Goal: Transaction & Acquisition: Purchase product/service

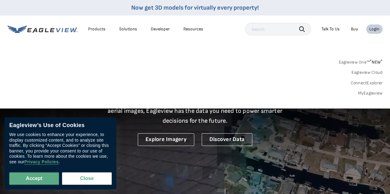
click at [372, 30] on div "Login" at bounding box center [374, 29] width 10 height 6
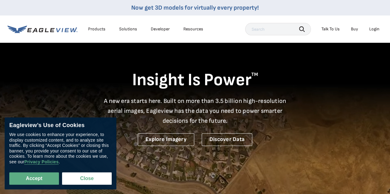
click at [372, 30] on div "Login" at bounding box center [374, 29] width 10 height 6
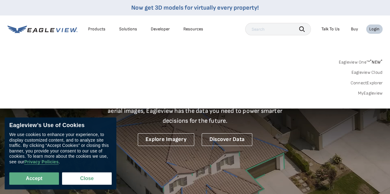
click at [365, 94] on link "MyEagleview" at bounding box center [370, 94] width 25 height 6
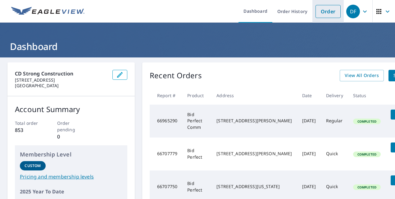
click at [318, 14] on link "Order" at bounding box center [327, 11] width 25 height 13
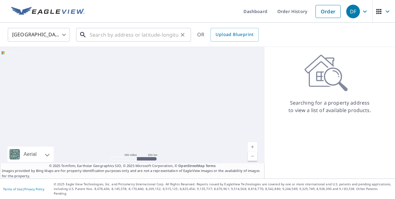
click at [113, 39] on input "text" at bounding box center [134, 34] width 88 height 17
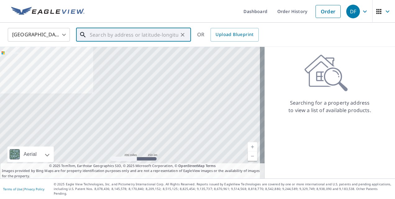
click at [161, 34] on input "text" at bounding box center [134, 34] width 88 height 17
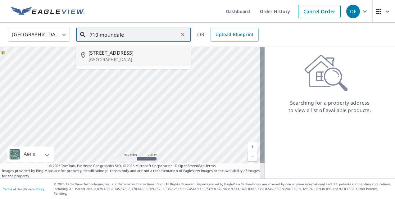
click at [125, 56] on span "[STREET_ADDRESS]" at bounding box center [136, 52] width 97 height 7
type input "[STREET_ADDRESS]"
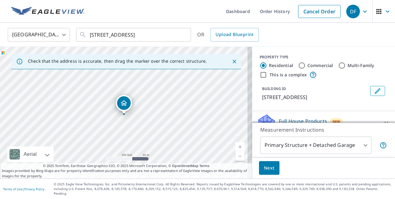
click at [268, 170] on span "Next" at bounding box center [269, 168] width 11 height 8
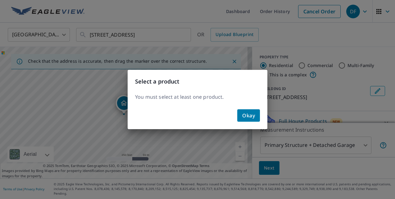
click at [251, 116] on span "Okay" at bounding box center [248, 115] width 13 height 9
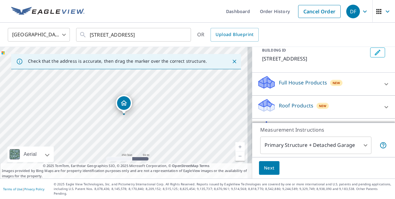
scroll to position [39, 0]
click at [368, 103] on div "Roof Products New" at bounding box center [318, 106] width 122 height 18
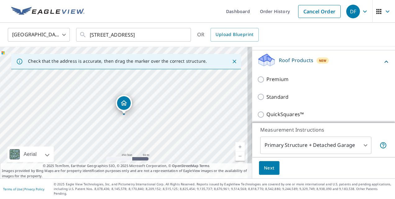
scroll to position [88, 0]
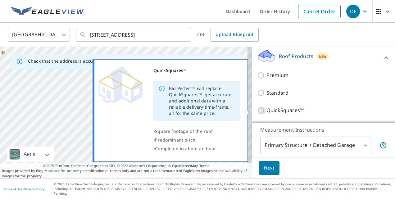
click at [257, 107] on input "QuickSquares™" at bounding box center [261, 110] width 9 height 7
checkbox input "true"
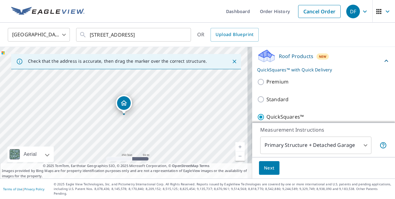
click at [269, 170] on span "Next" at bounding box center [269, 168] width 11 height 8
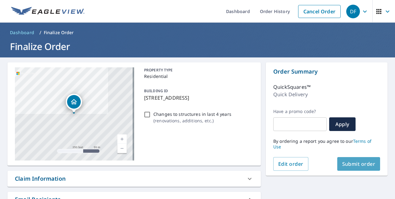
click at [343, 165] on span "Submit order" at bounding box center [358, 163] width 33 height 7
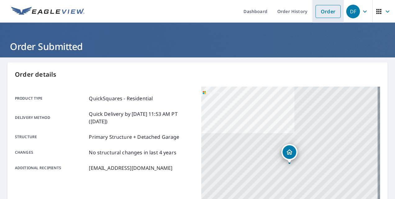
click at [318, 15] on link "Order" at bounding box center [327, 11] width 25 height 13
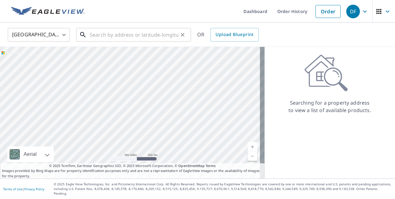
click at [118, 39] on input "text" at bounding box center [134, 34] width 88 height 17
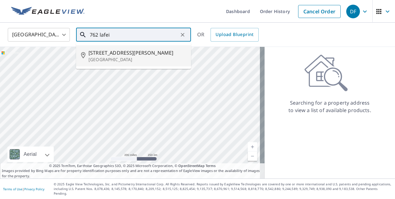
click at [109, 54] on span "762 La Feil Dr" at bounding box center [136, 52] width 97 height 7
type input "762 La Feil Dr Manchester, MO 63021"
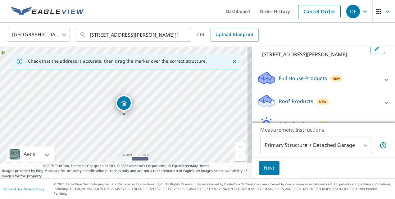
scroll to position [44, 0]
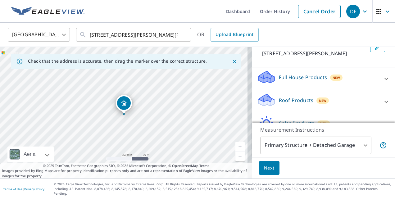
click at [352, 98] on div "Roof Products New" at bounding box center [318, 102] width 122 height 18
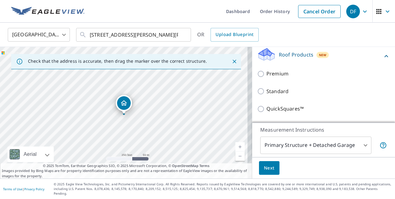
scroll to position [100, 0]
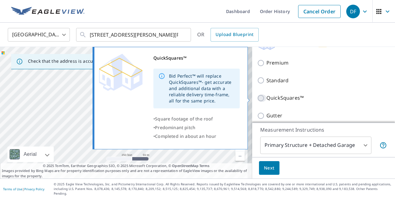
click at [257, 97] on input "QuickSquares™" at bounding box center [261, 97] width 9 height 7
checkbox input "true"
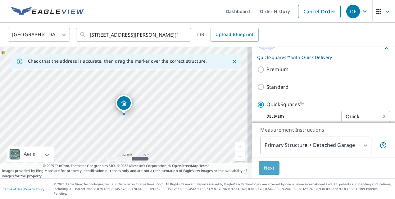
click at [264, 172] on span "Next" at bounding box center [269, 168] width 11 height 8
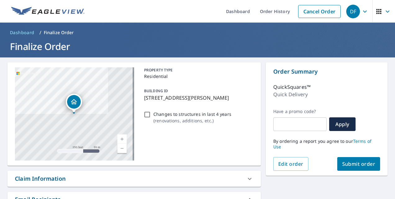
click at [365, 164] on span "Submit order" at bounding box center [358, 163] width 33 height 7
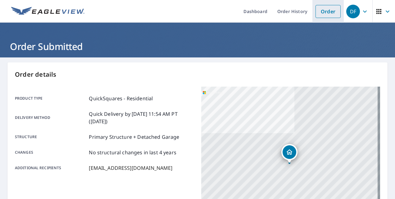
click at [320, 11] on link "Order" at bounding box center [327, 11] width 25 height 13
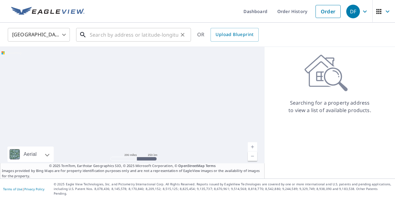
click at [121, 31] on input "text" at bounding box center [134, 34] width 88 height 17
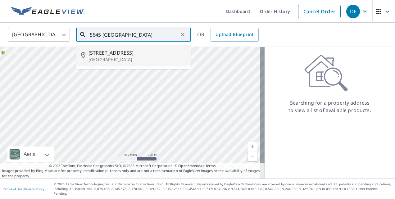
click at [122, 53] on span "5645 Providence Place Dr" at bounding box center [136, 52] width 97 height 7
type input "5645 Providence Place Dr Saint Louis, MO 63129"
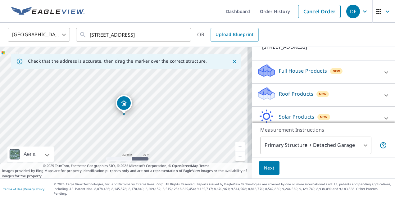
scroll to position [49, 0]
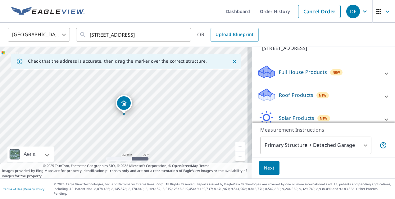
click at [379, 102] on div at bounding box center [386, 96] width 15 height 15
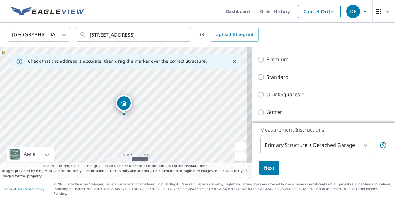
scroll to position [106, 0]
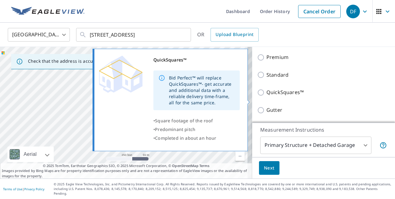
click at [257, 96] on input "QuickSquares™" at bounding box center [261, 92] width 9 height 7
checkbox input "true"
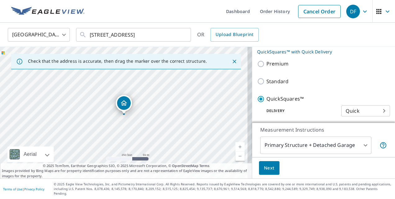
click at [269, 171] on span "Next" at bounding box center [269, 168] width 11 height 8
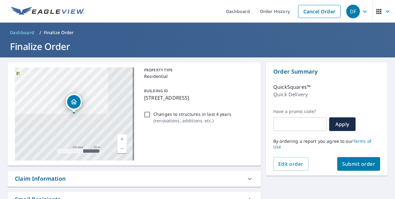
click at [351, 165] on span "Submit order" at bounding box center [358, 163] width 33 height 7
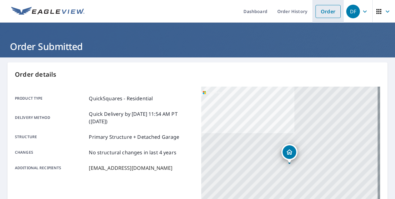
click at [322, 8] on link "Order" at bounding box center [327, 11] width 25 height 13
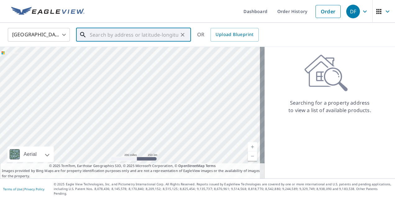
click at [164, 36] on input "text" at bounding box center [134, 34] width 88 height 17
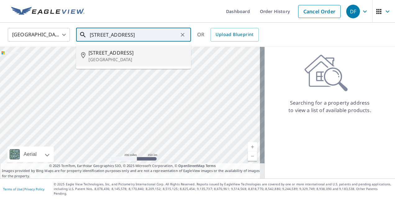
click at [132, 61] on p "House Springs, MO 63051" at bounding box center [136, 59] width 97 height 6
type input "3808 e W Four Ridge Rd House Springs, MO 63051"
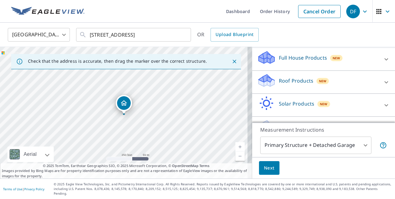
scroll to position [63, 0]
click at [329, 91] on div "Roof Products New" at bounding box center [318, 83] width 122 height 18
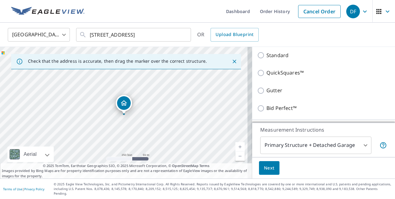
scroll to position [126, 0]
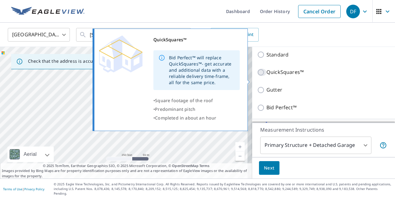
click at [257, 76] on input "QuickSquares™" at bounding box center [261, 72] width 9 height 7
checkbox input "true"
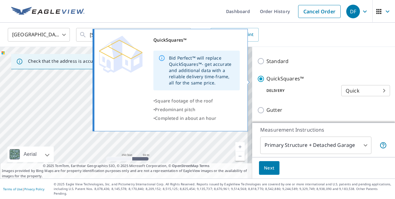
scroll to position [132, 0]
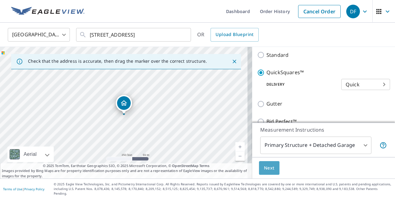
click at [271, 173] on button "Next" at bounding box center [269, 168] width 20 height 14
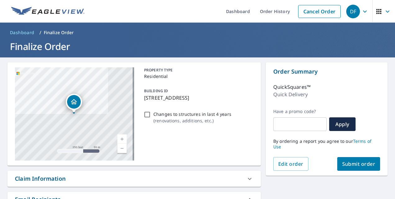
click at [365, 165] on span "Submit order" at bounding box center [358, 163] width 33 height 7
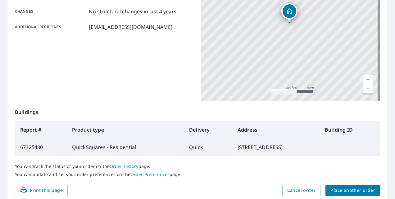
scroll to position [166, 0]
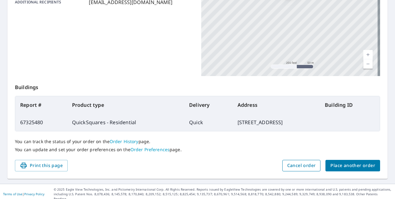
click at [311, 164] on span "Cancel order" at bounding box center [301, 166] width 29 height 8
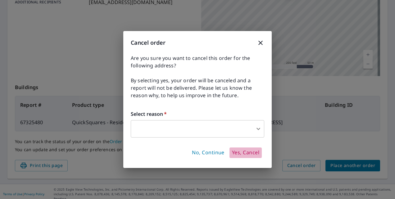
click at [243, 150] on span "Yes, Cancel" at bounding box center [245, 152] width 27 height 7
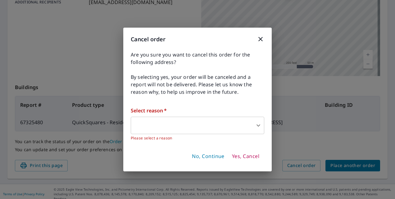
click at [248, 126] on body "DF DF Dashboard Order History Order DF Order Submitted Order details Product ty…" at bounding box center [197, 99] width 395 height 199
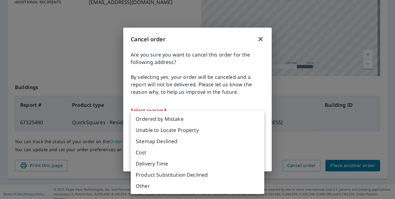
click at [234, 116] on li "Ordered by Mistake" at bounding box center [197, 118] width 133 height 11
type input "30"
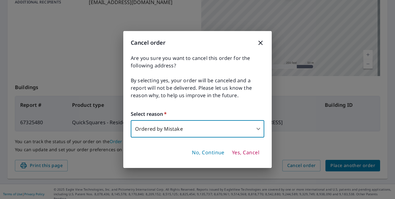
click at [242, 154] on span "Yes, Cancel" at bounding box center [245, 152] width 27 height 7
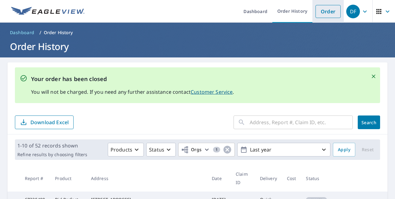
click at [325, 16] on link "Order" at bounding box center [327, 11] width 25 height 13
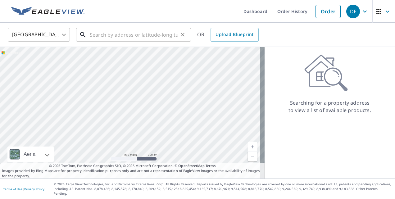
click at [165, 38] on input "text" at bounding box center [134, 34] width 88 height 17
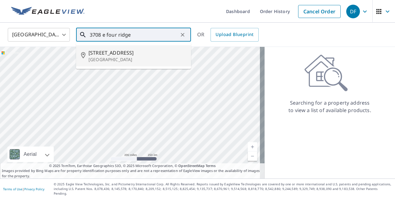
click at [133, 55] on span "3708 E Four Ridge Rd" at bounding box center [136, 52] width 97 height 7
type input "3708 E Four Ridge Rd Imperial, MO 63052"
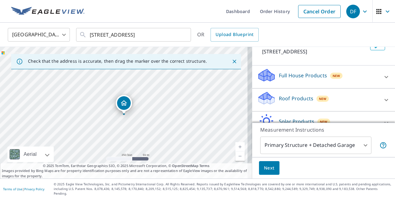
scroll to position [56, 0]
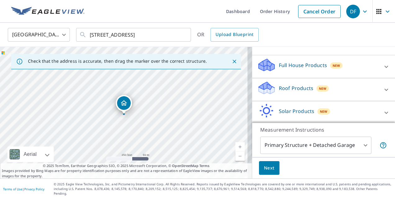
click at [367, 98] on div "Roof Products New" at bounding box center [318, 90] width 122 height 18
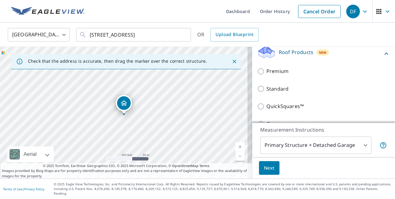
scroll to position [94, 0]
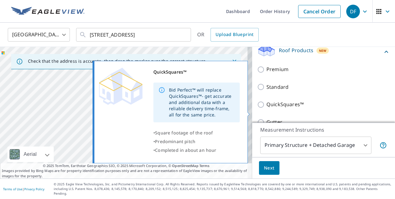
click at [257, 108] on input "QuickSquares™" at bounding box center [261, 104] width 9 height 7
checkbox input "true"
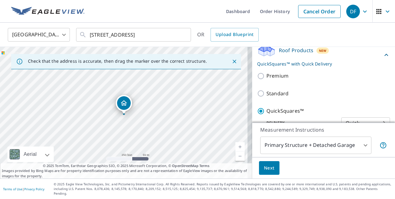
click at [266, 172] on span "Next" at bounding box center [269, 168] width 11 height 8
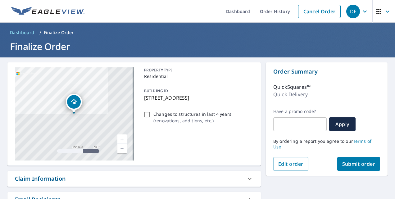
click at [359, 163] on span "Submit order" at bounding box center [358, 163] width 33 height 7
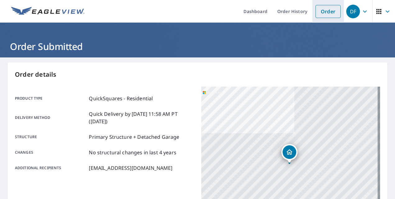
click at [323, 15] on link "Order" at bounding box center [327, 11] width 25 height 13
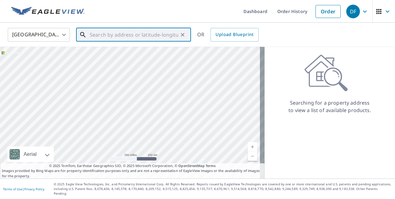
click at [119, 35] on input "text" at bounding box center [134, 34] width 88 height 17
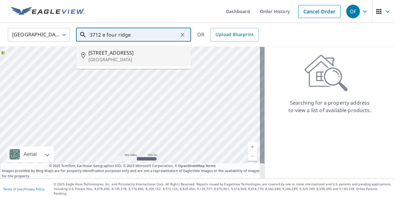
click at [114, 50] on span "3712 E Four Ridge Rd" at bounding box center [136, 52] width 97 height 7
type input "3712 E Four Ridge Rd Imperial, MO 63052"
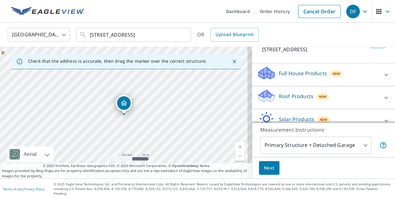
scroll to position [49, 0]
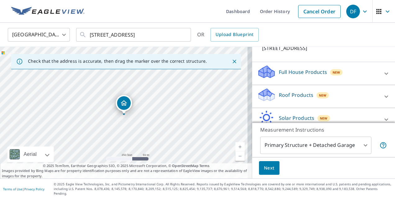
click at [382, 100] on icon at bounding box center [385, 96] width 7 height 7
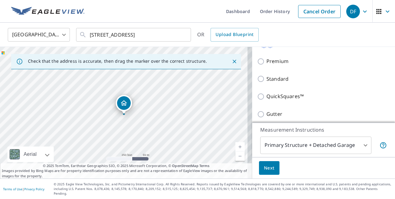
scroll to position [108, 0]
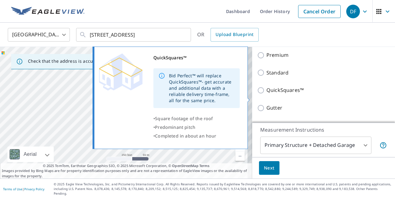
click at [257, 94] on input "QuickSquares™" at bounding box center [261, 90] width 9 height 7
checkbox input "true"
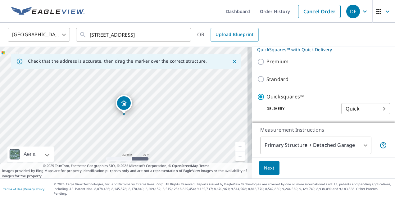
click at [266, 172] on span "Next" at bounding box center [269, 168] width 11 height 8
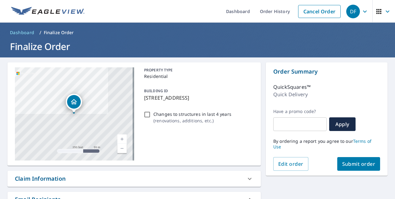
click at [351, 164] on span "Submit order" at bounding box center [358, 163] width 33 height 7
